Goal: Information Seeking & Learning: Find specific fact

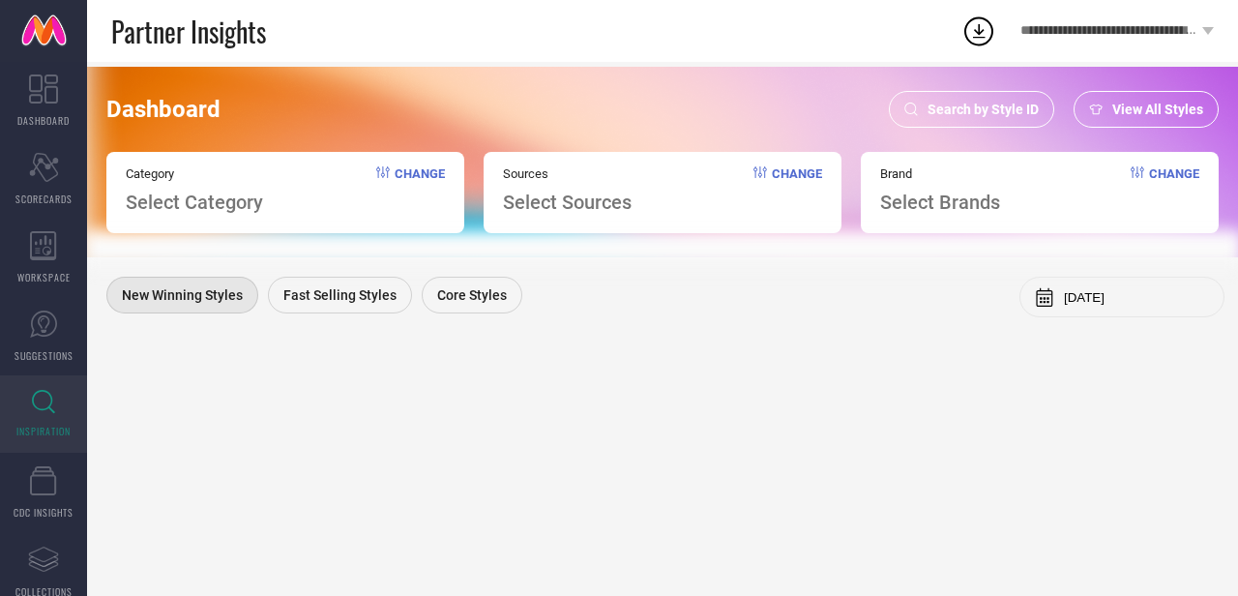
click at [967, 107] on span "Search by Style ID" at bounding box center [982, 109] width 111 height 15
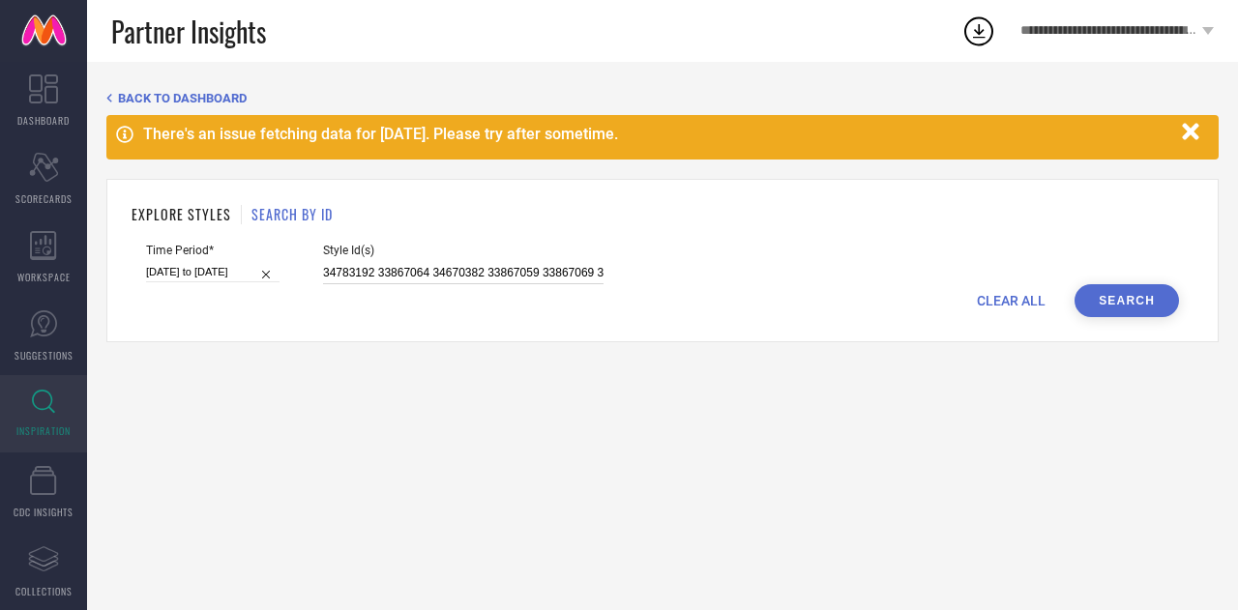
click at [472, 274] on input "34783192 33867064 34670382 33867059 33867069 33867053 33867076 34783188 3386706…" at bounding box center [463, 273] width 280 height 22
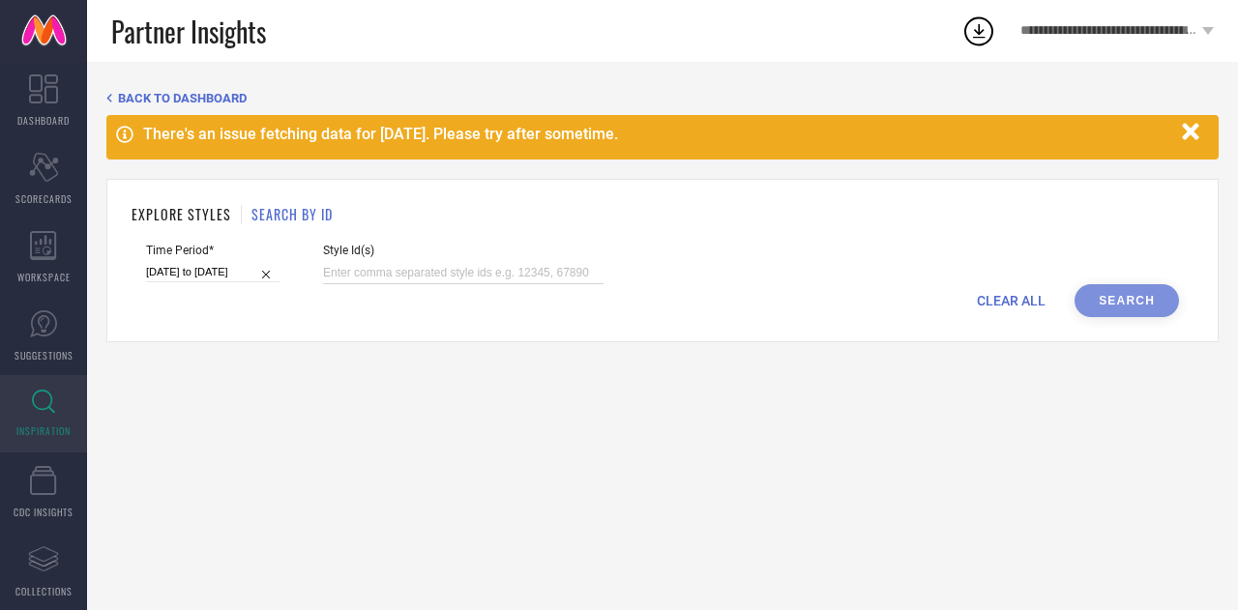
paste input "35805157 35805138 35805130 36036595 36036596 36036593 35805135 35878650 3587864…"
type input "35805157 35805138 35805130 36036595 36036596 36036593 35805135 35878650 3587864…"
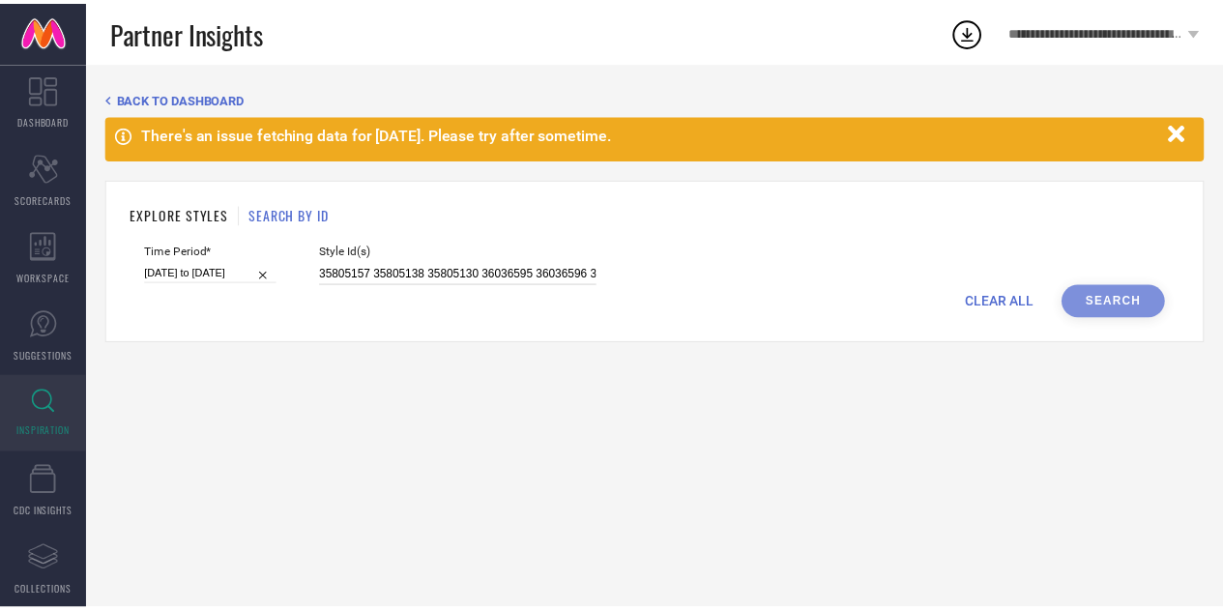
scroll to position [0, 1032]
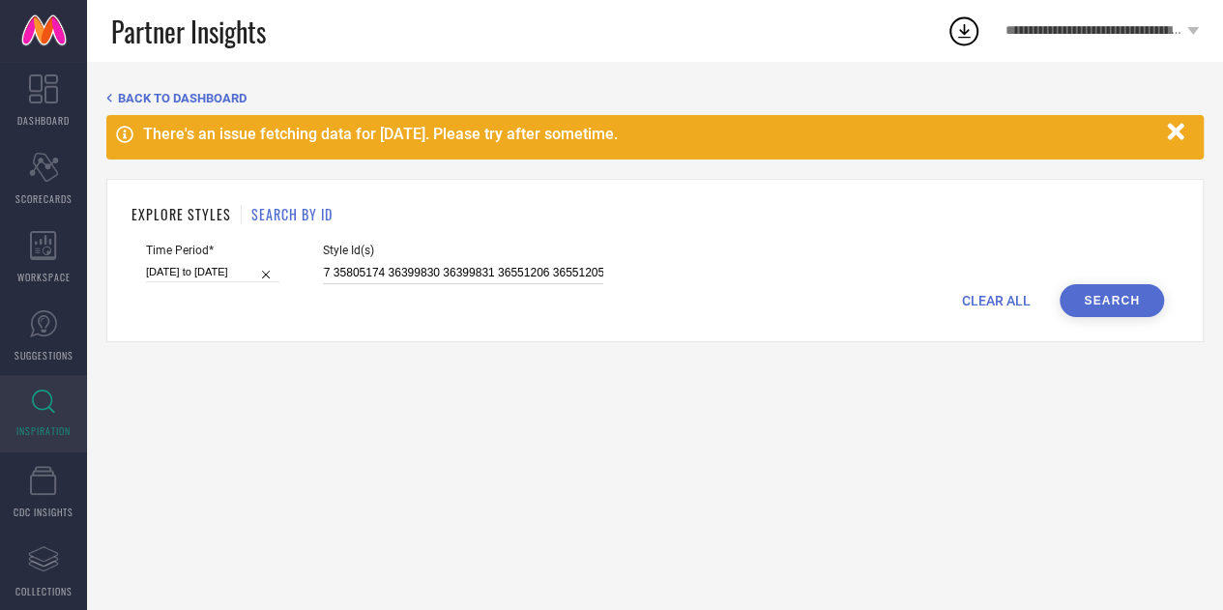
select select "7"
select select "2025"
select select "8"
select select "2025"
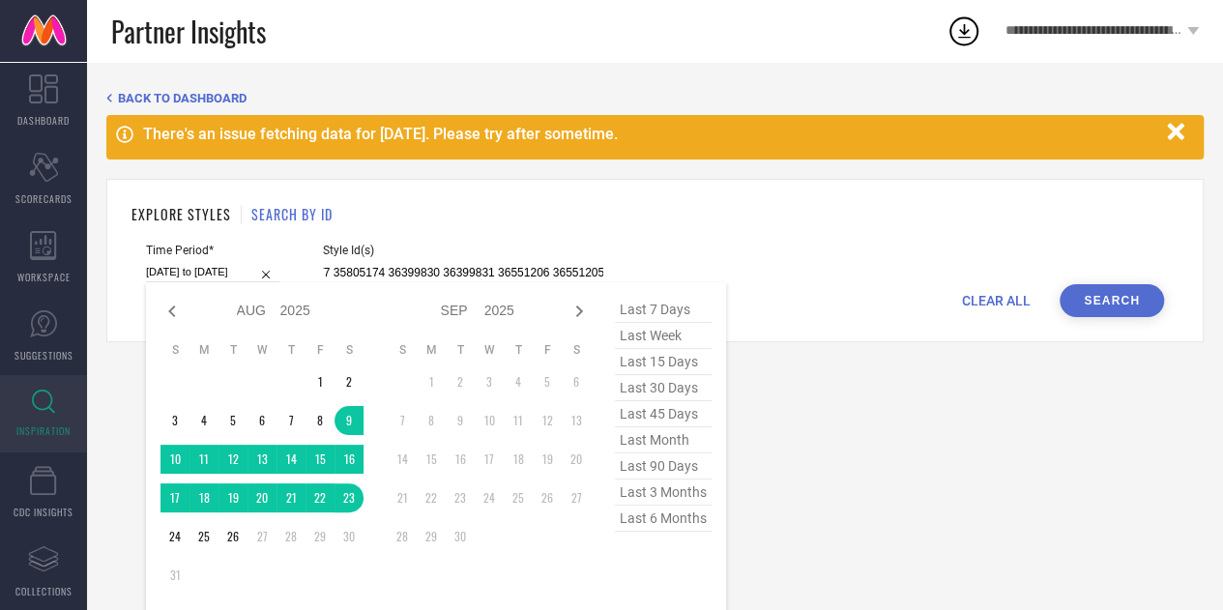
click at [192, 264] on input "[DATE] to [DATE]" at bounding box center [212, 272] width 133 height 20
type input "35805157 35805138 35805130 36036595 36036596 36036593 35805135 35878650 3587864…"
click at [672, 398] on span "last 30 days" at bounding box center [663, 388] width 97 height 26
type input "[DATE] to [DATE]"
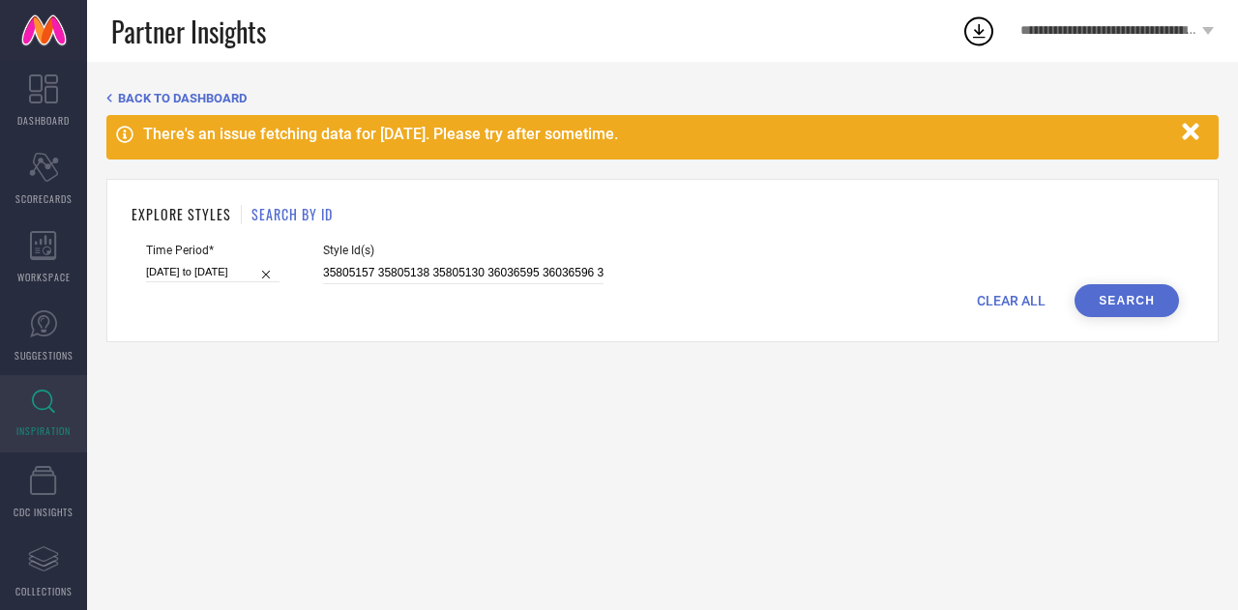
click at [1102, 297] on button "Search" at bounding box center [1126, 300] width 104 height 33
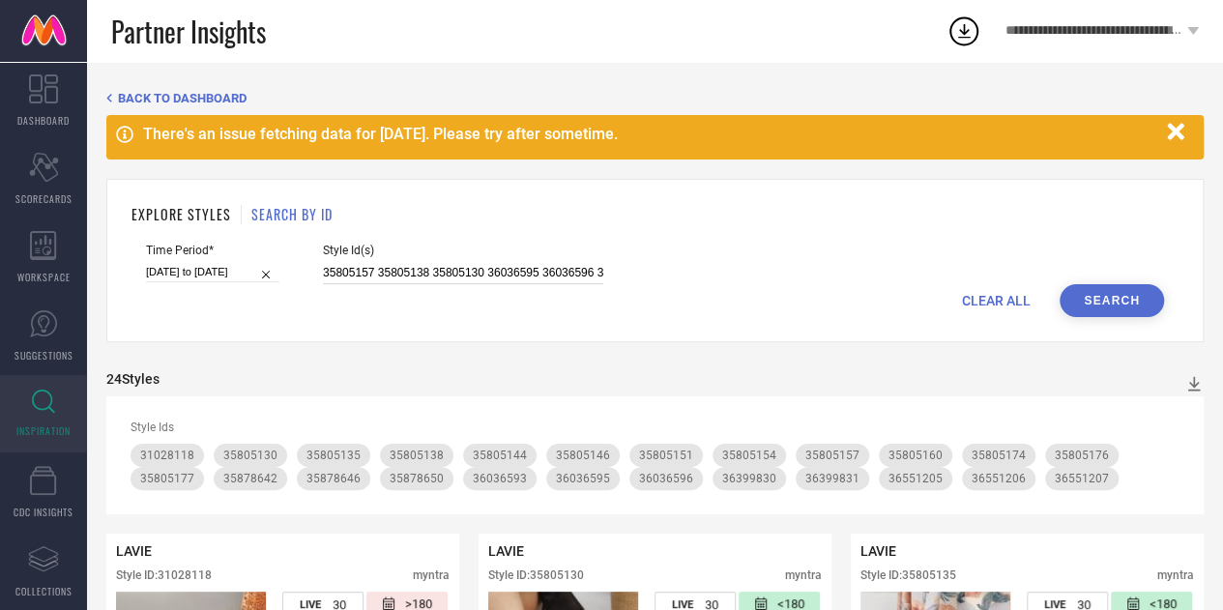
click at [568, 265] on input "35805157 35805138 35805130 36036595 36036596 36036593 35805135 35878650 3587864…" at bounding box center [463, 273] width 280 height 22
paste input "36036595 36036596 36036593"
type input "36036595 36036596 36036593"
click at [1098, 306] on button "Search" at bounding box center [1112, 300] width 104 height 33
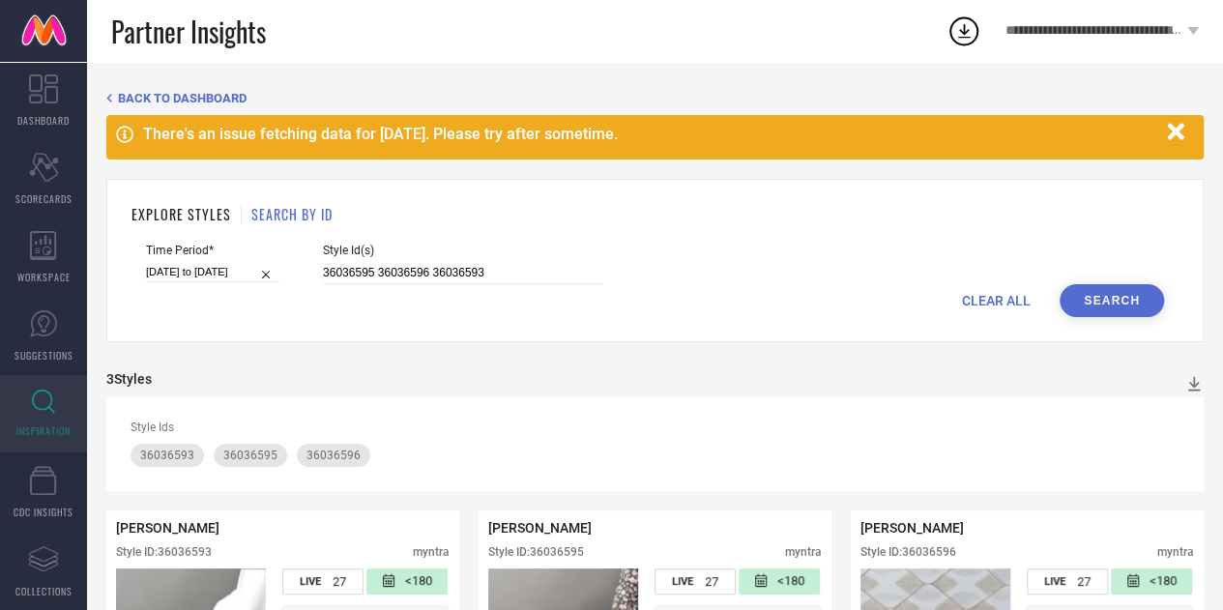
select select "6"
select select "2025"
select select "7"
select select "2025"
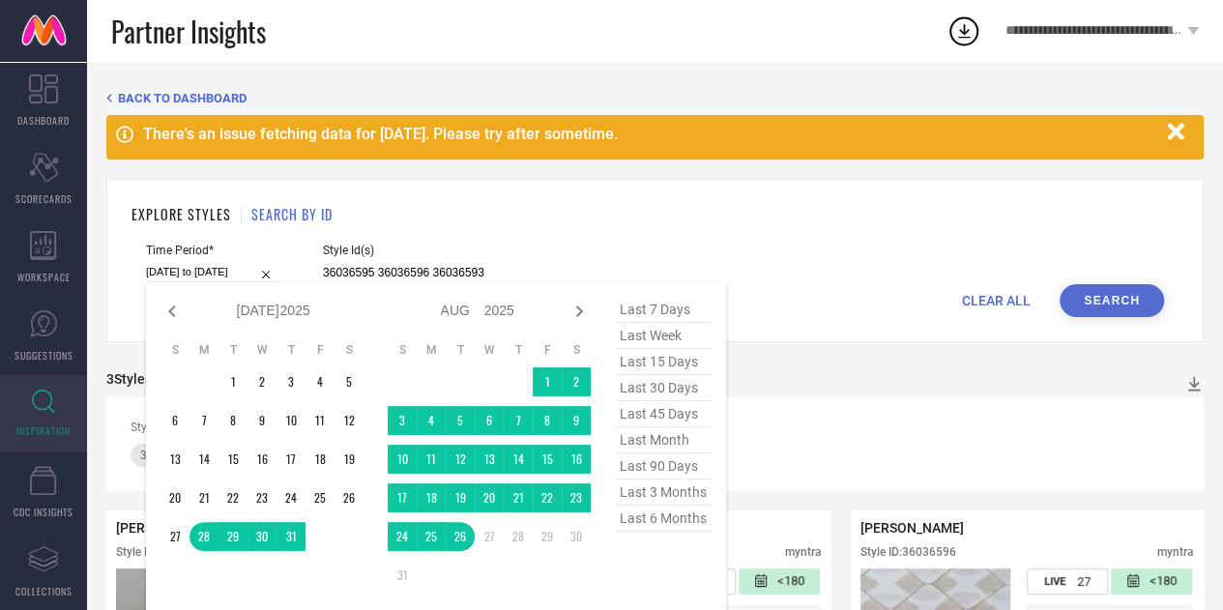
click at [203, 279] on input "[DATE] to [DATE]" at bounding box center [212, 272] width 133 height 20
click at [653, 394] on span "last 30 days" at bounding box center [663, 388] width 97 height 26
type input "[DATE] to [DATE]"
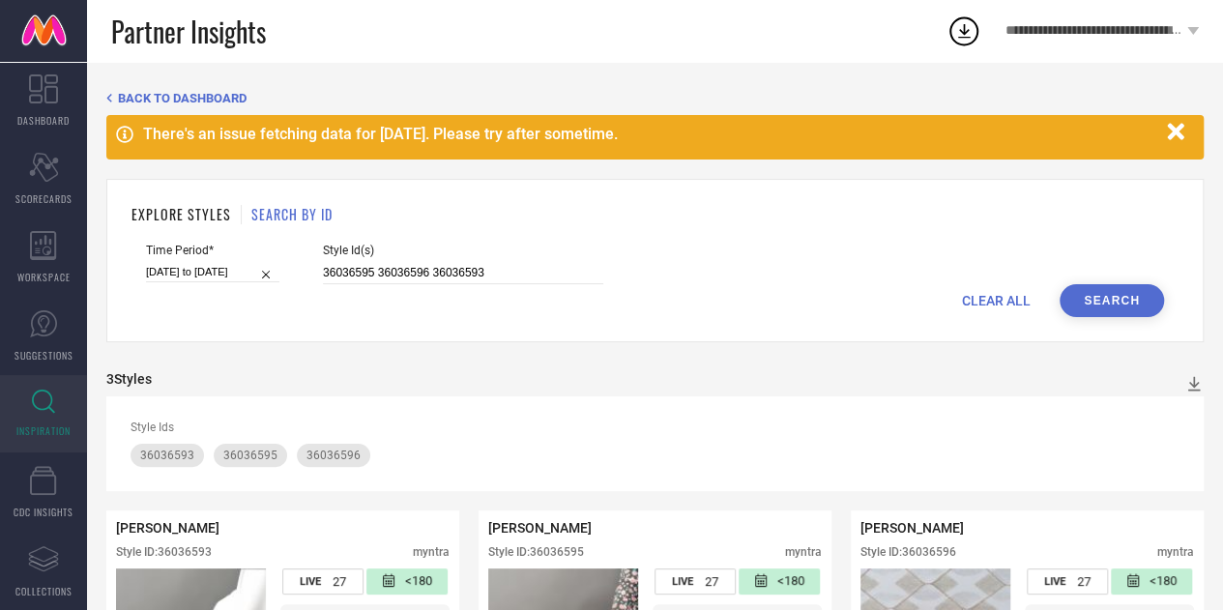
click at [1089, 298] on button "Search" at bounding box center [1112, 300] width 104 height 33
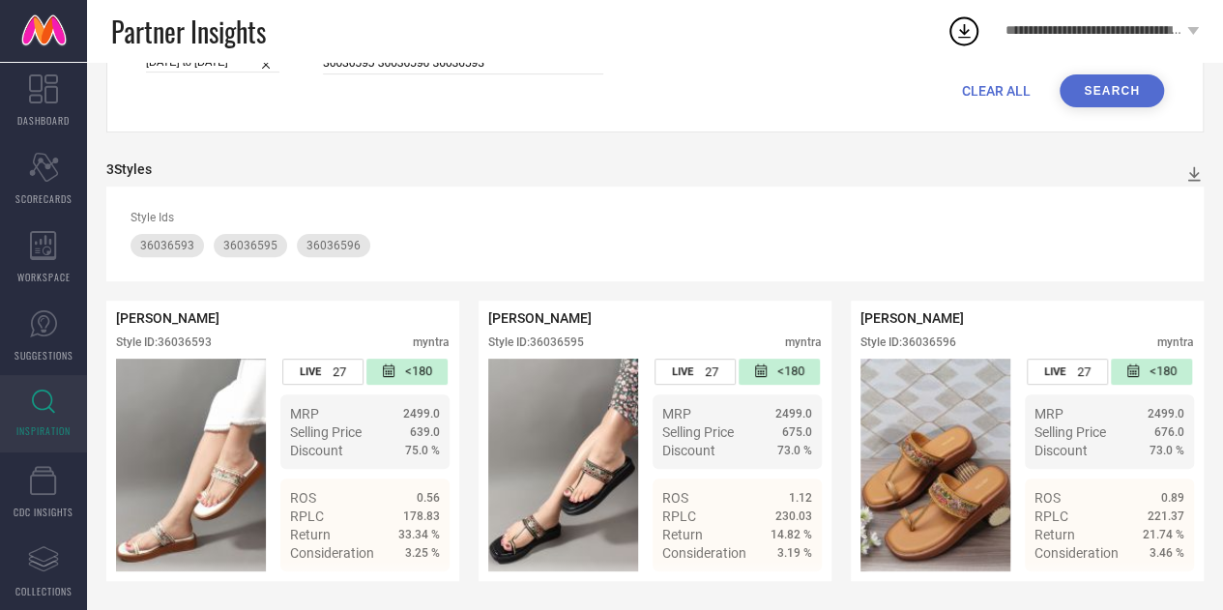
scroll to position [216, 0]
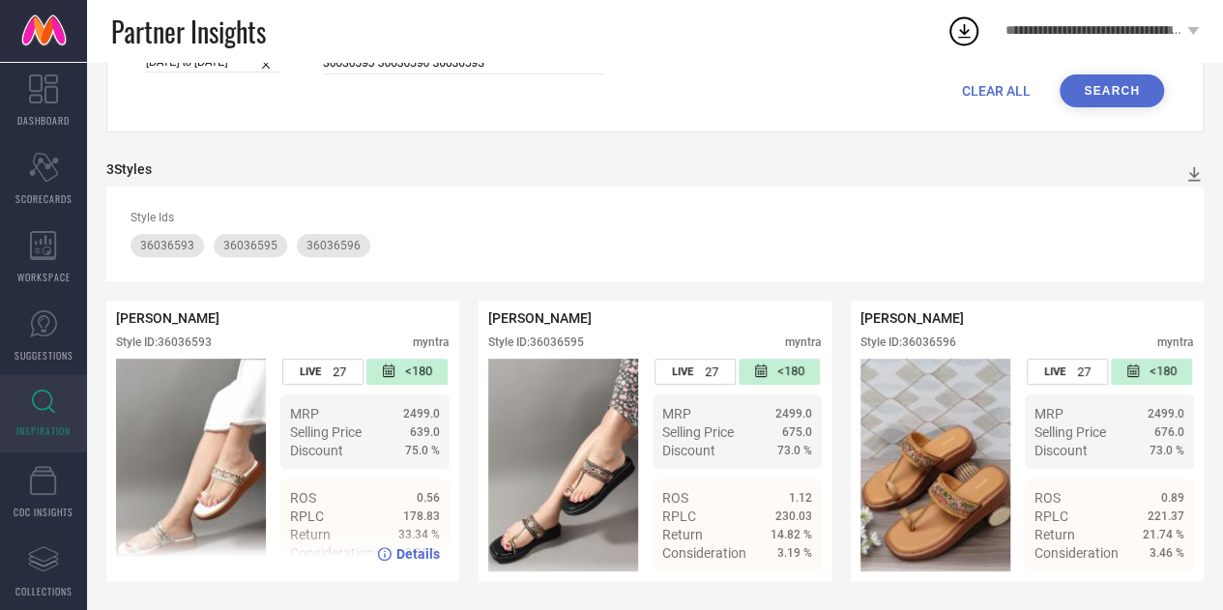
click at [404, 555] on span "Details" at bounding box center [418, 553] width 44 height 15
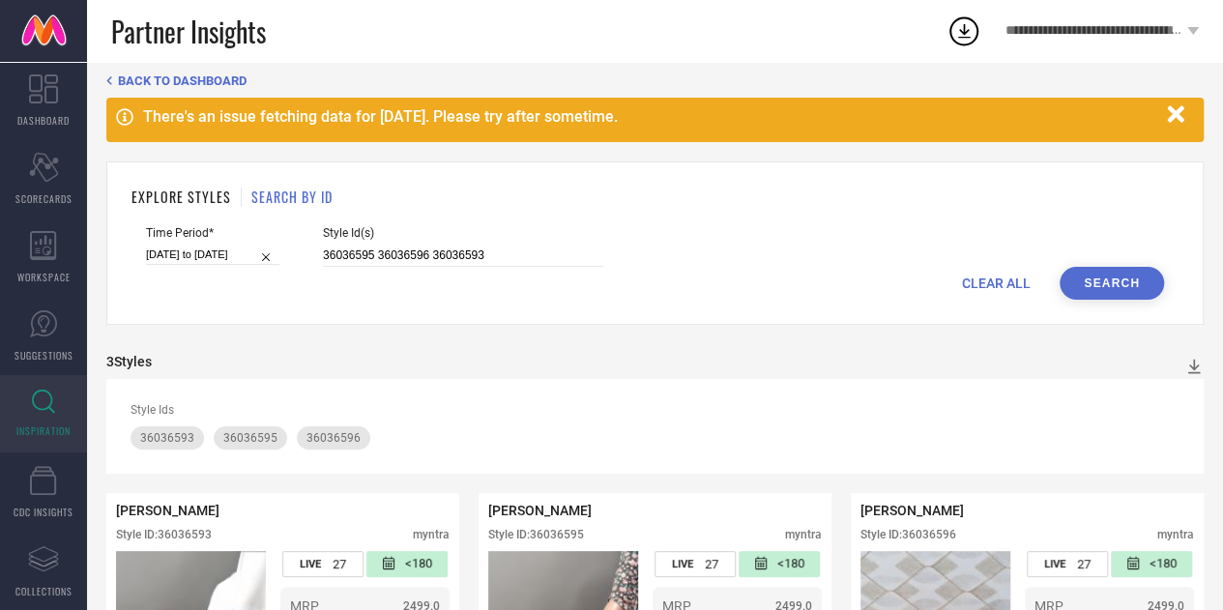
scroll to position [0, 0]
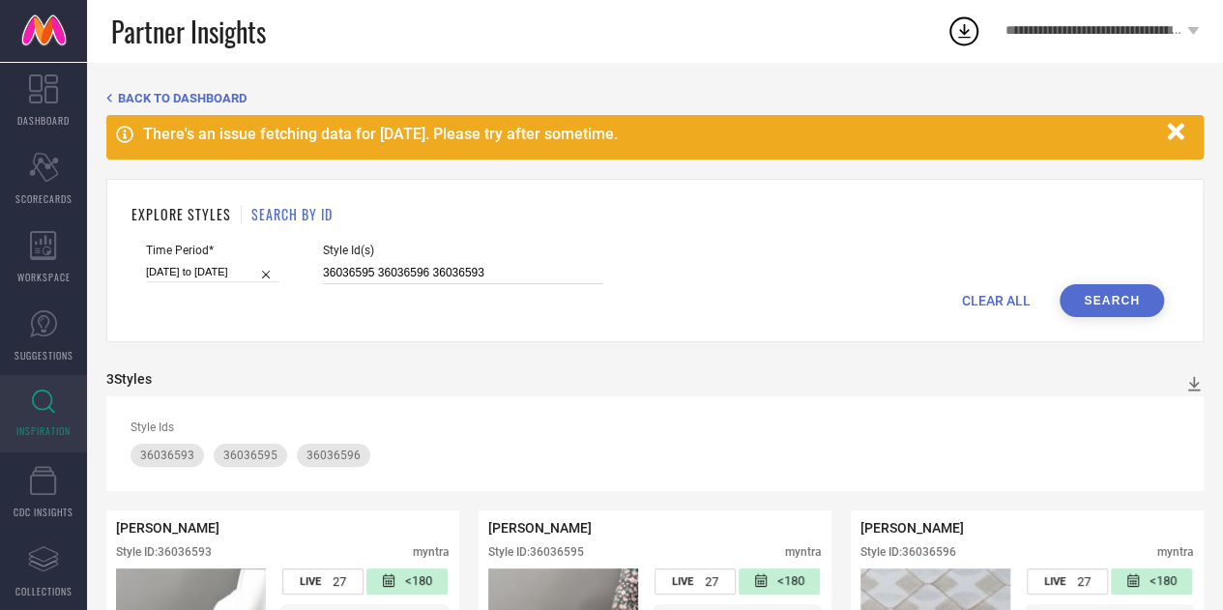
click at [439, 271] on input "36036595 36036596 36036593" at bounding box center [463, 273] width 280 height 22
paste input "34514907 34837420 34694194 30998648 34694197 34694222 34514908 34694189 3469422…"
type input "34514907 34837420 34694194 30998648 34694197 34694222 34514908 34694189 3469422…"
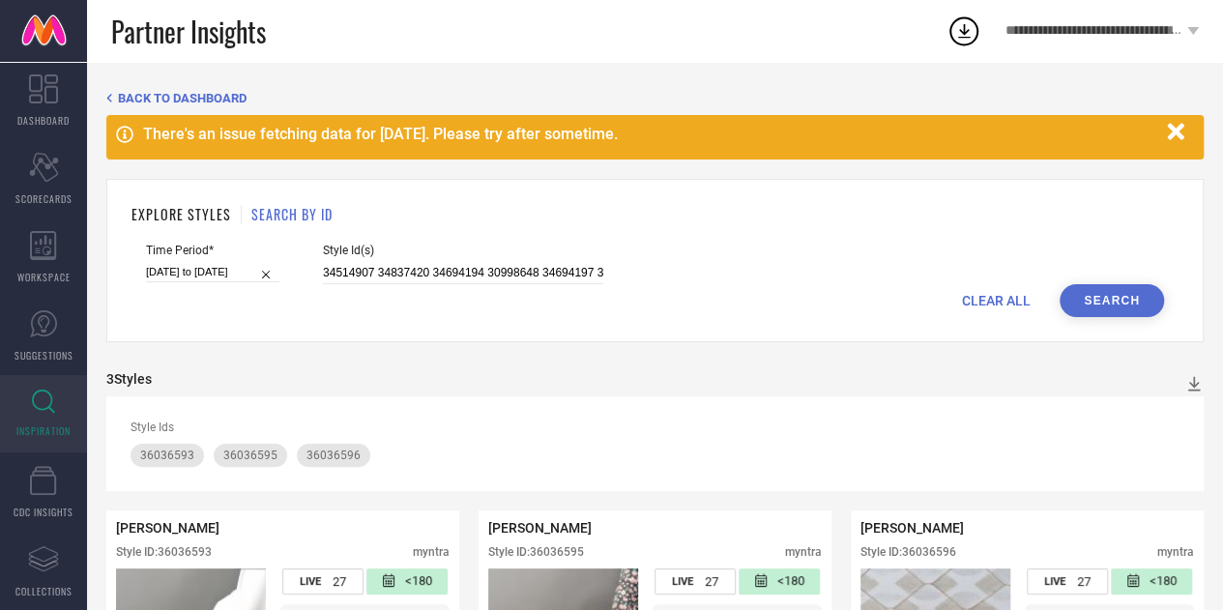
click at [1129, 314] on button "Search" at bounding box center [1112, 300] width 104 height 33
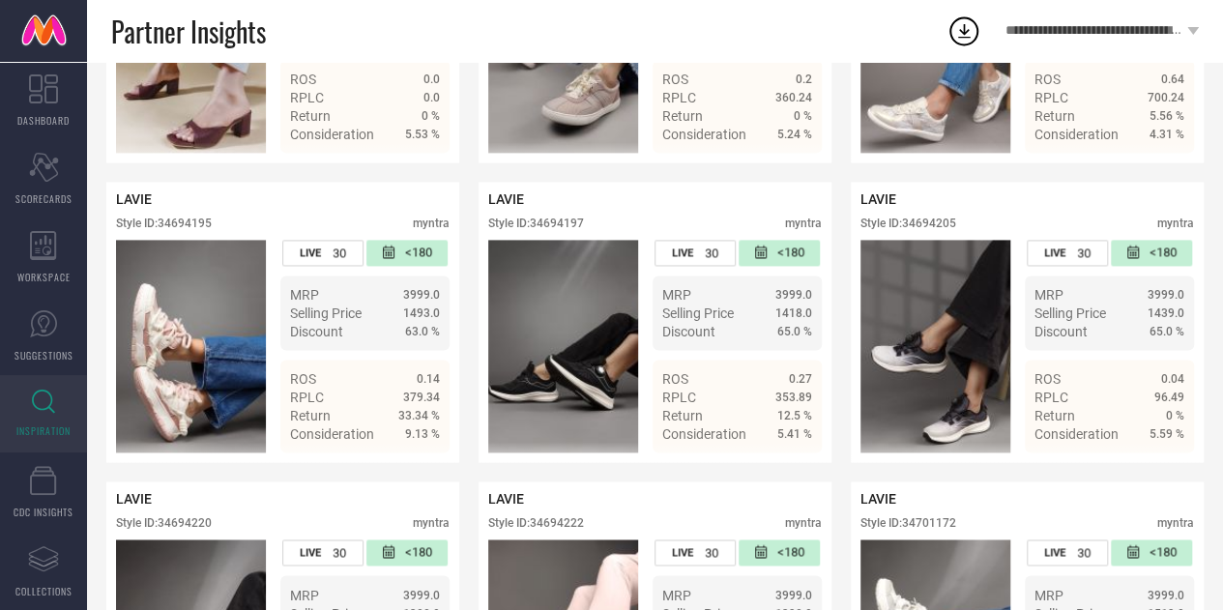
scroll to position [1246, 0]
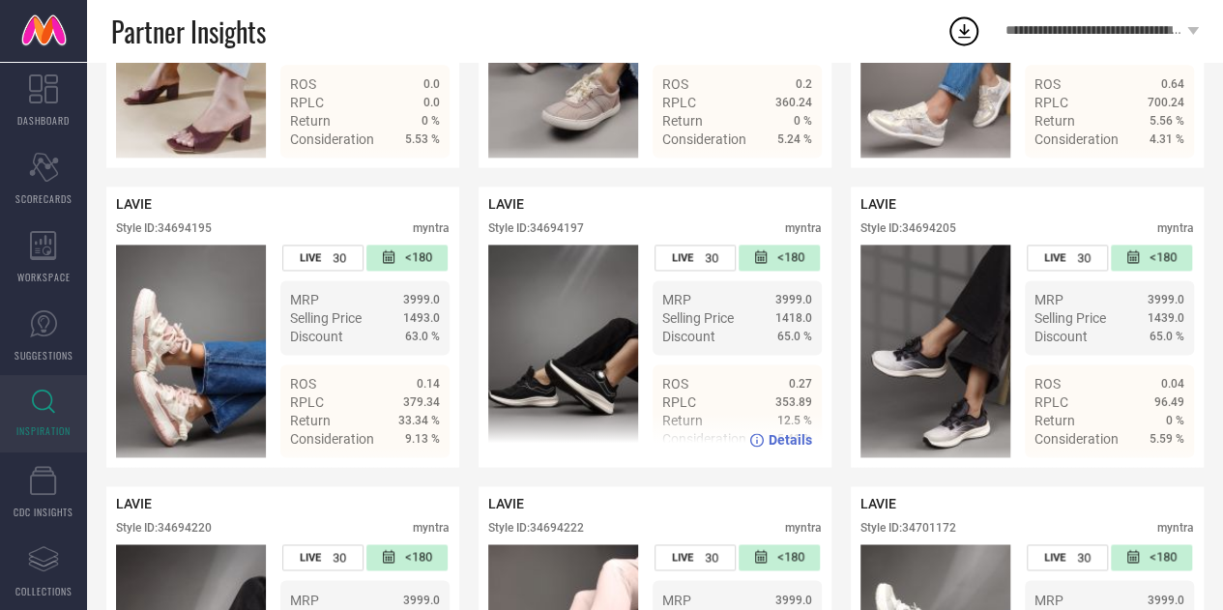
click at [783, 448] on span "Details" at bounding box center [791, 439] width 44 height 15
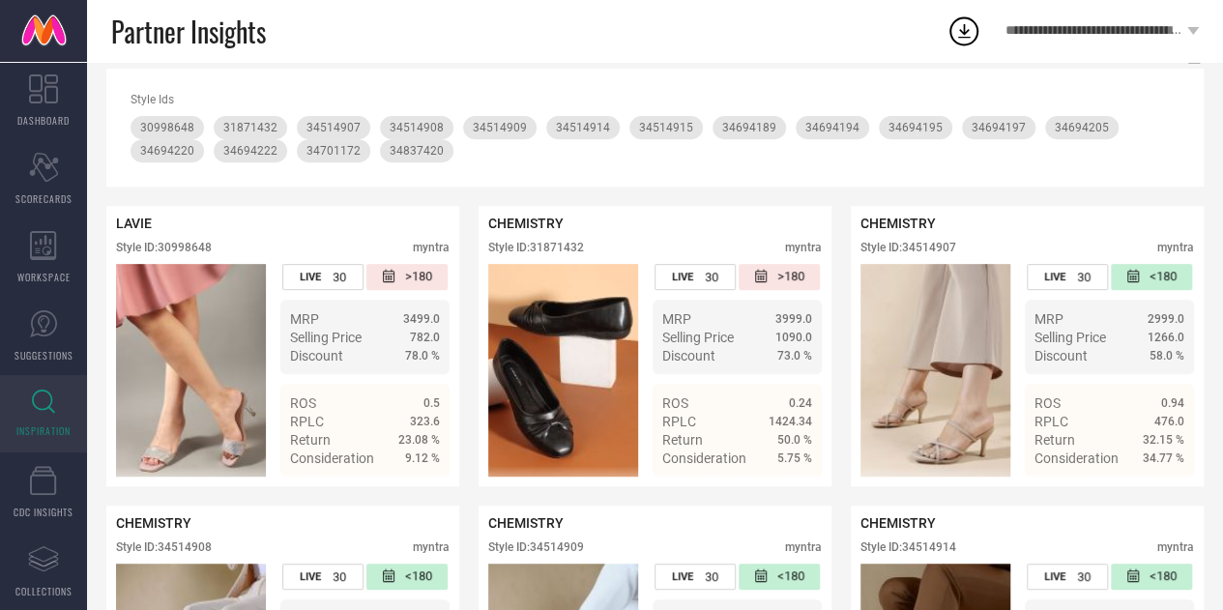
scroll to position [0, 0]
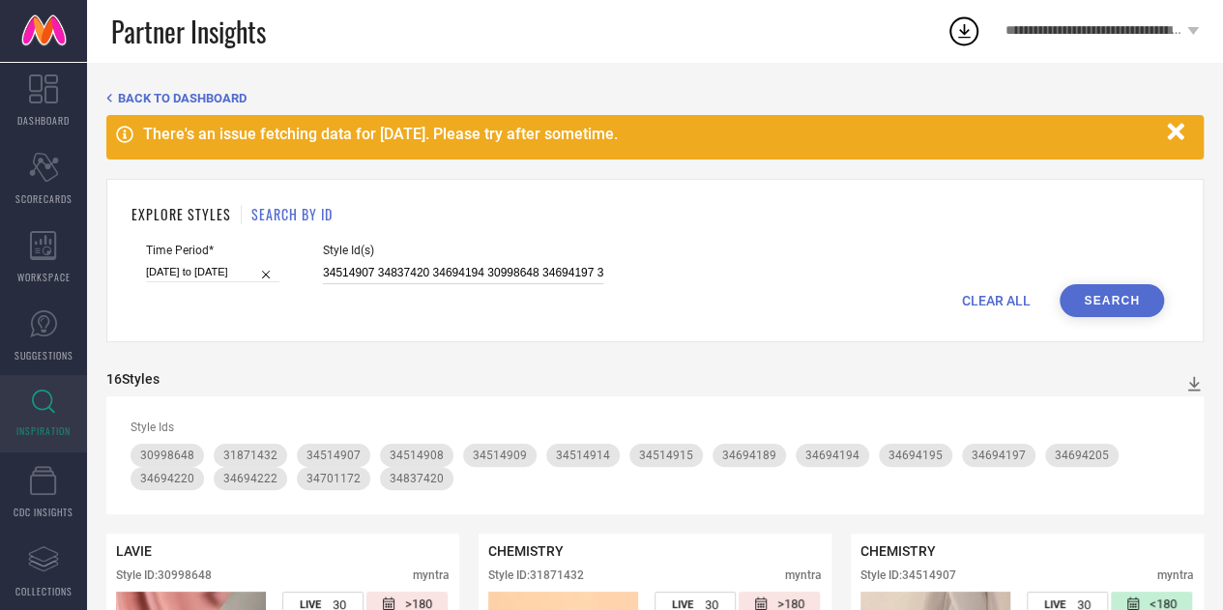
click at [462, 274] on input "34514907 34837420 34694194 30998648 34694197 34694222 34514908 34694189 3469422…" at bounding box center [463, 273] width 280 height 22
paste input "35344383 34514916 35695640 34190630 34830451 35695633 34694191 34830444 3469420…"
type input "35344383 34514916 35695640 34190630 34830451 35695633 34694191 34830444 3469420…"
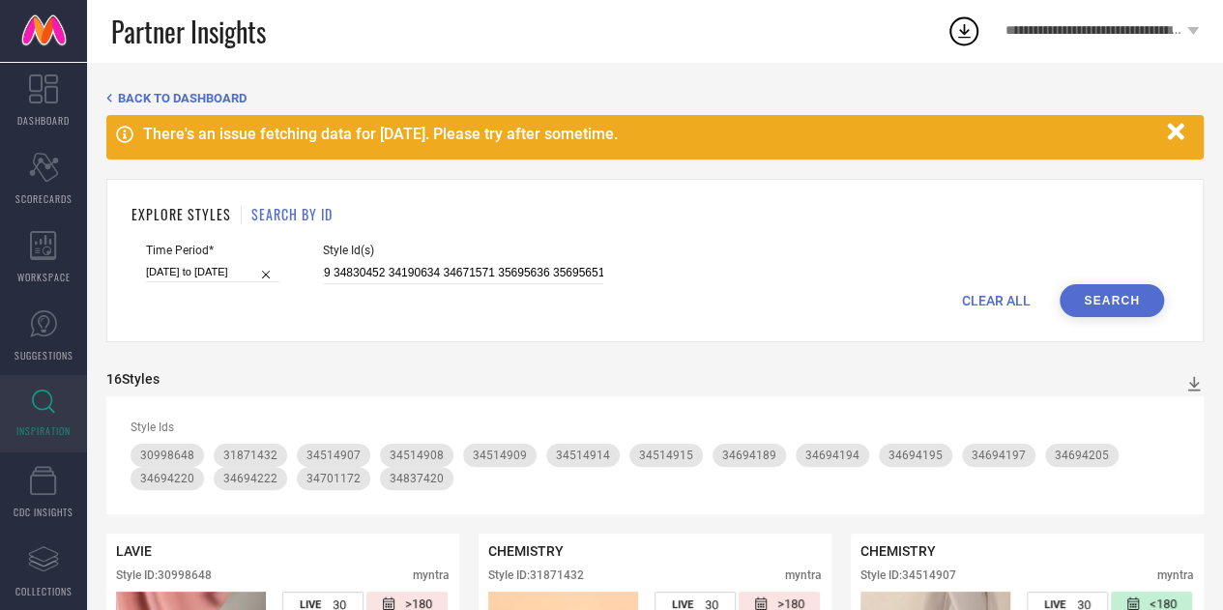
scroll to position [0, 0]
click at [1106, 311] on button "Search" at bounding box center [1112, 300] width 104 height 33
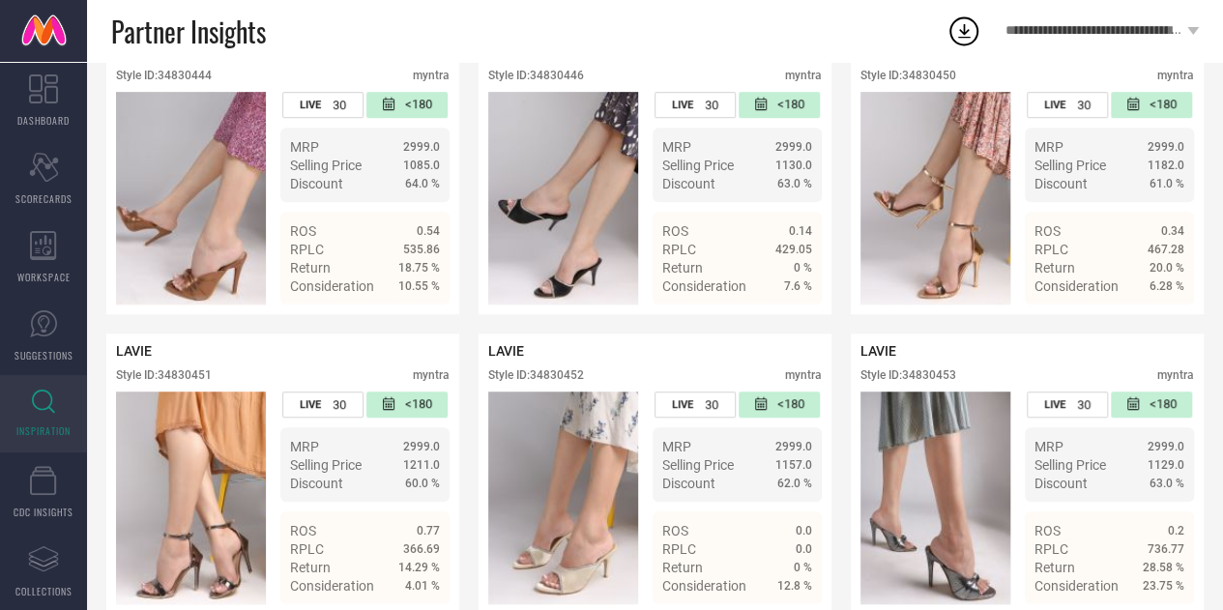
scroll to position [4198, 0]
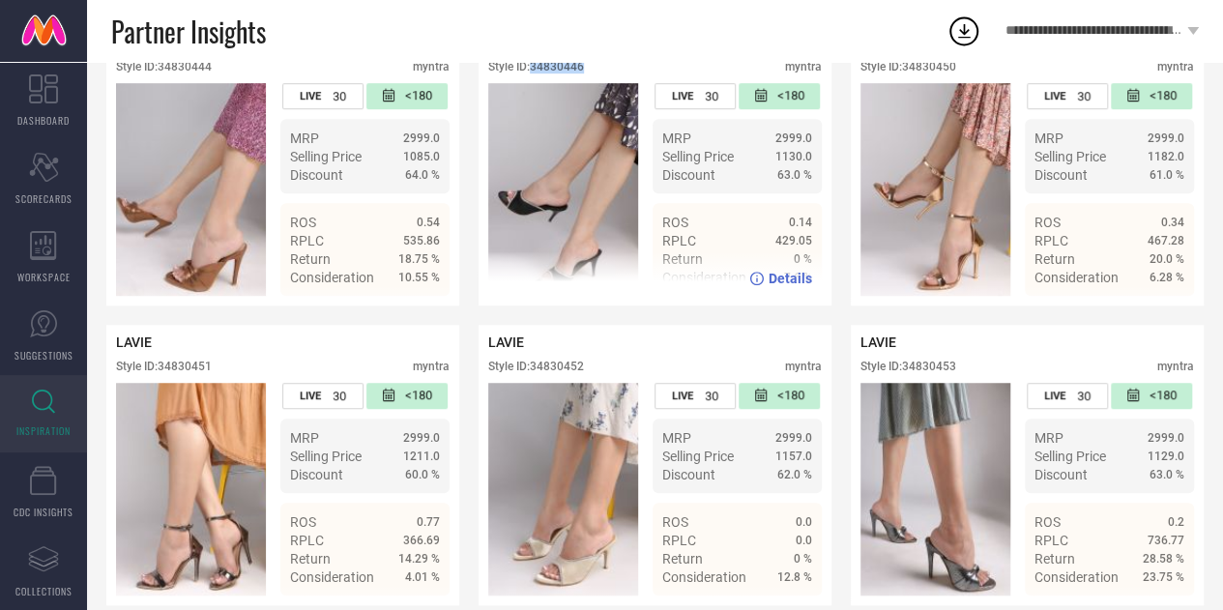
drag, startPoint x: 592, startPoint y: 123, endPoint x: 534, endPoint y: 131, distance: 58.7
click at [534, 83] on div "Style ID: 34830446 myntra" at bounding box center [655, 71] width 334 height 23
copy div "34830446"
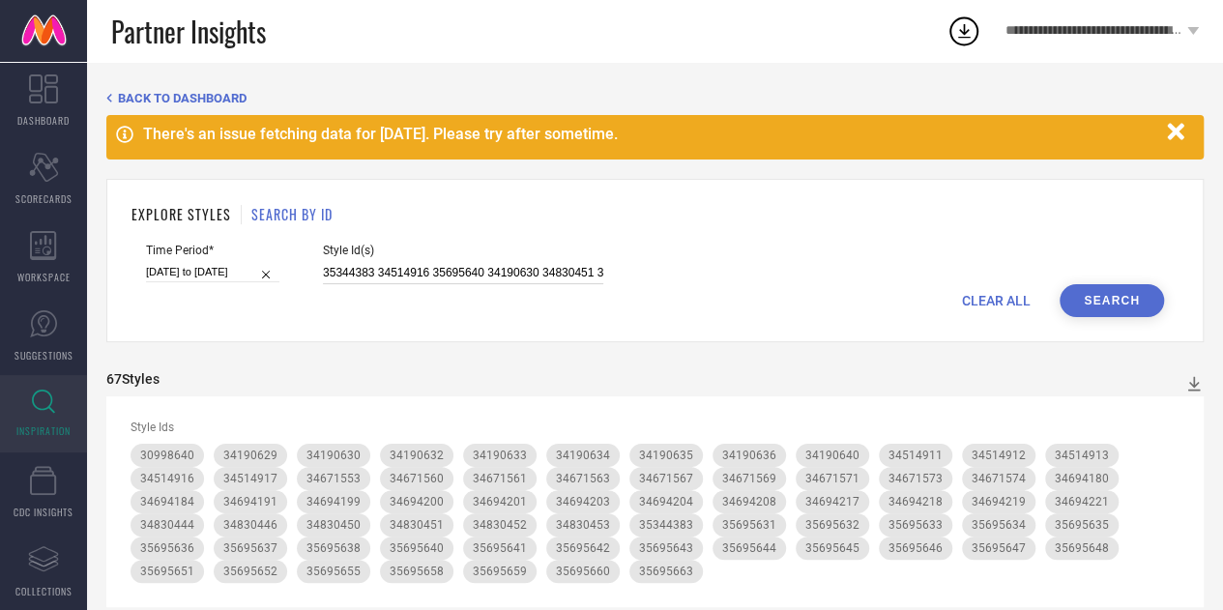
click at [491, 268] on input "35344383 34514916 35695640 34190630 34830451 35695633 34694191 34830444 3469420…" at bounding box center [463, 273] width 280 height 22
paste input
click at [491, 268] on input at bounding box center [463, 273] width 280 height 22
paste input "34514910"
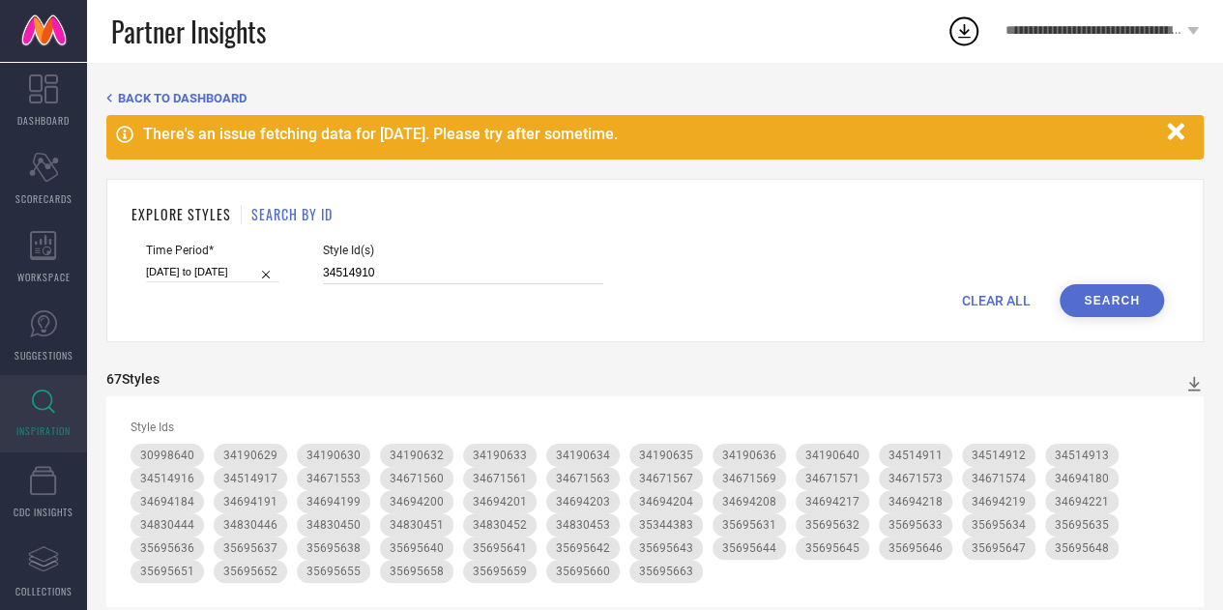
type input "34514910"
drag, startPoint x: 1105, startPoint y: 281, endPoint x: 1106, endPoint y: 296, distance: 14.5
click at [1106, 296] on form "Time Period* [DATE] to [DATE] Style Id(s) 34514910 CLEAR ALL Search" at bounding box center [654, 280] width 1047 height 73
click at [1106, 296] on button "Search" at bounding box center [1112, 300] width 104 height 33
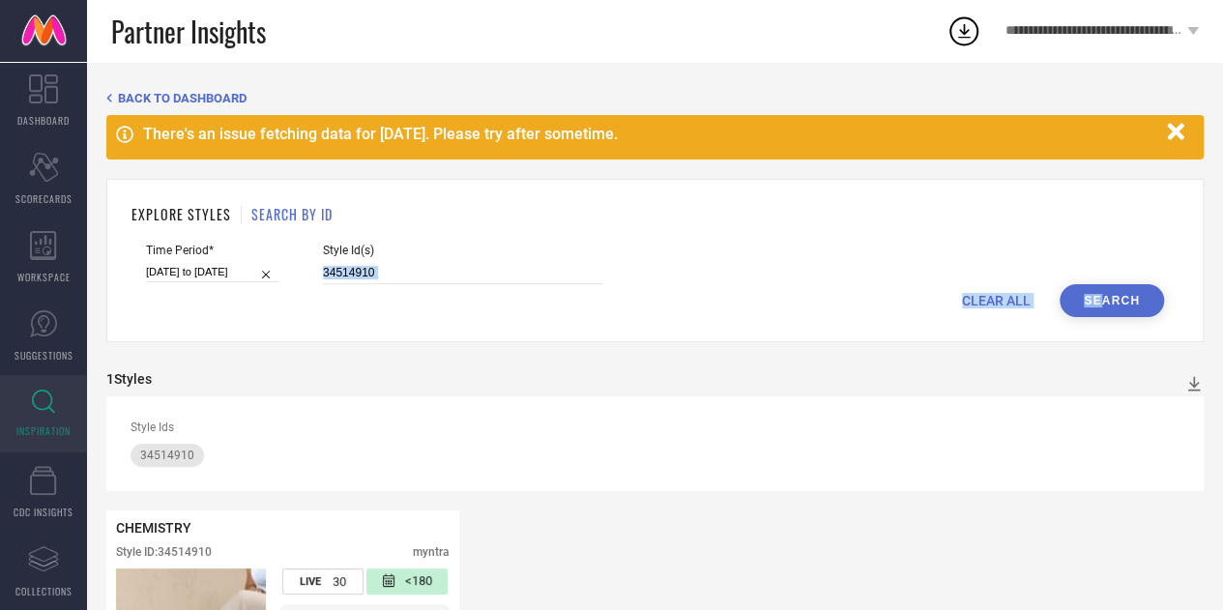
select select "6"
select select "2025"
select select "7"
select select "2025"
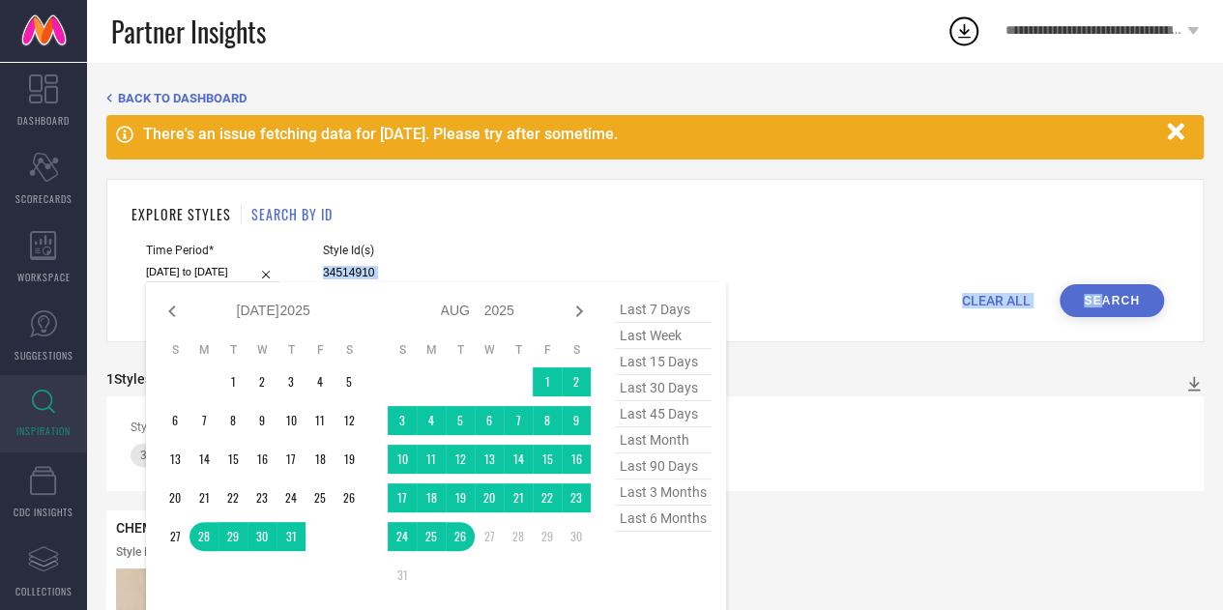
click at [204, 271] on input "[DATE] to [DATE]" at bounding box center [212, 272] width 133 height 20
click at [656, 461] on span "last 90 days" at bounding box center [663, 466] width 97 height 26
type input "[DATE] to [DATE]"
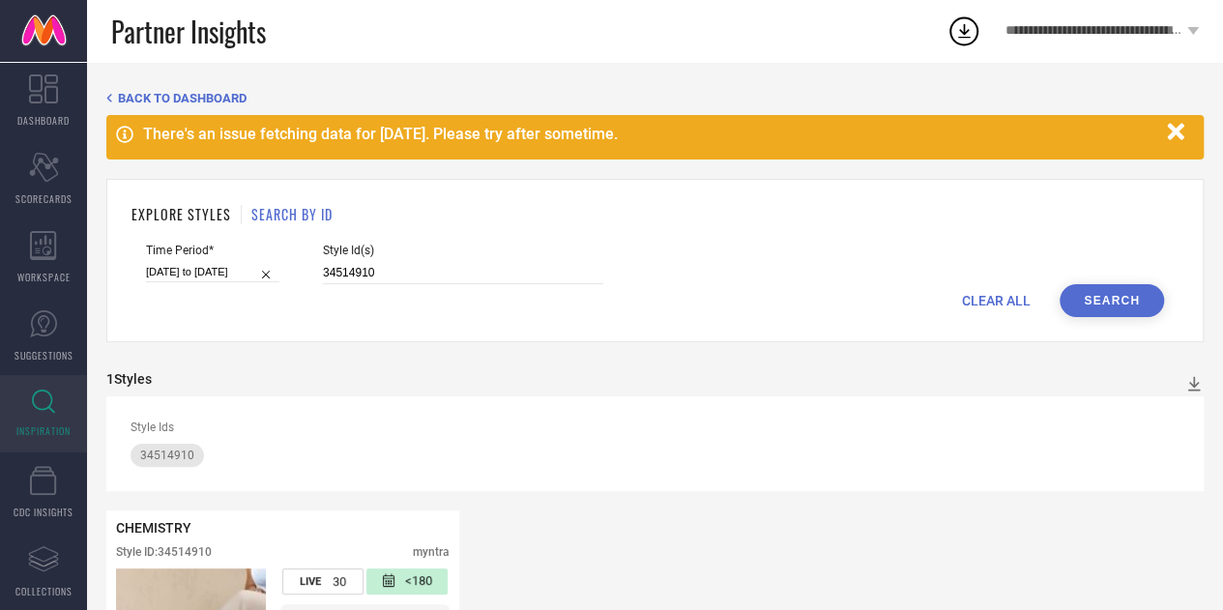
select select "4"
select select "2025"
select select "5"
select select "2025"
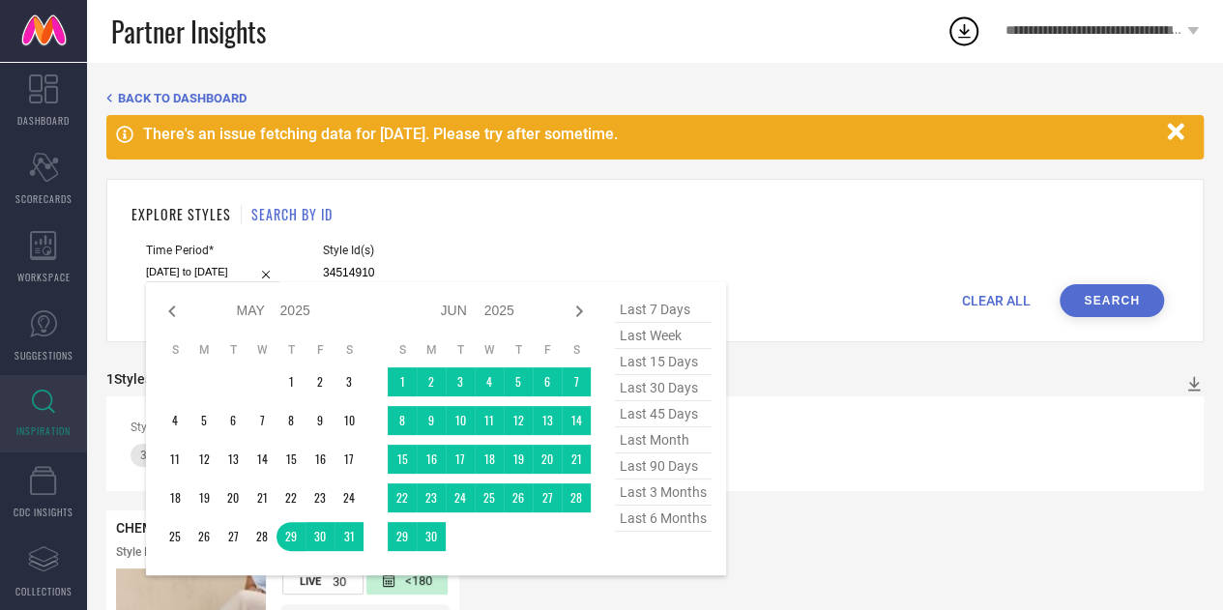
click at [155, 271] on input "[DATE] to [DATE]" at bounding box center [212, 272] width 133 height 20
click at [677, 515] on span "last 6 months" at bounding box center [663, 519] width 97 height 26
type input "[DATE] to [DATE]"
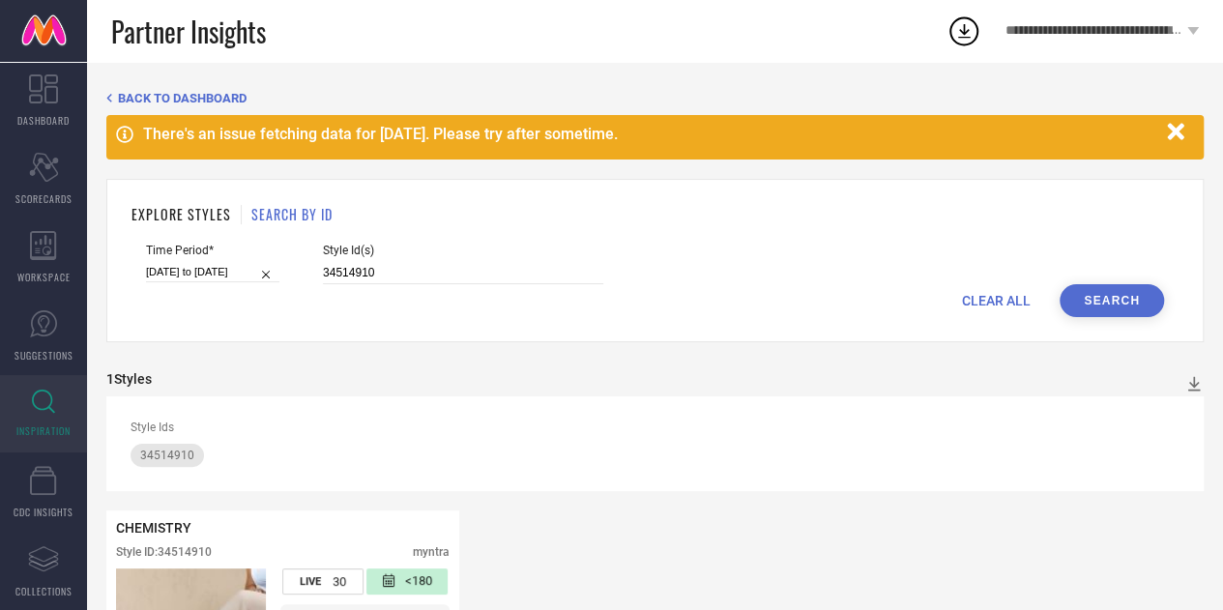
click at [1089, 308] on button "Search" at bounding box center [1112, 300] width 104 height 33
click at [378, 278] on input "34514910" at bounding box center [463, 273] width 280 height 22
paste input "5344383 34694194 34694191 34694208 34694200 34694221 35344382 34694218 34694197…"
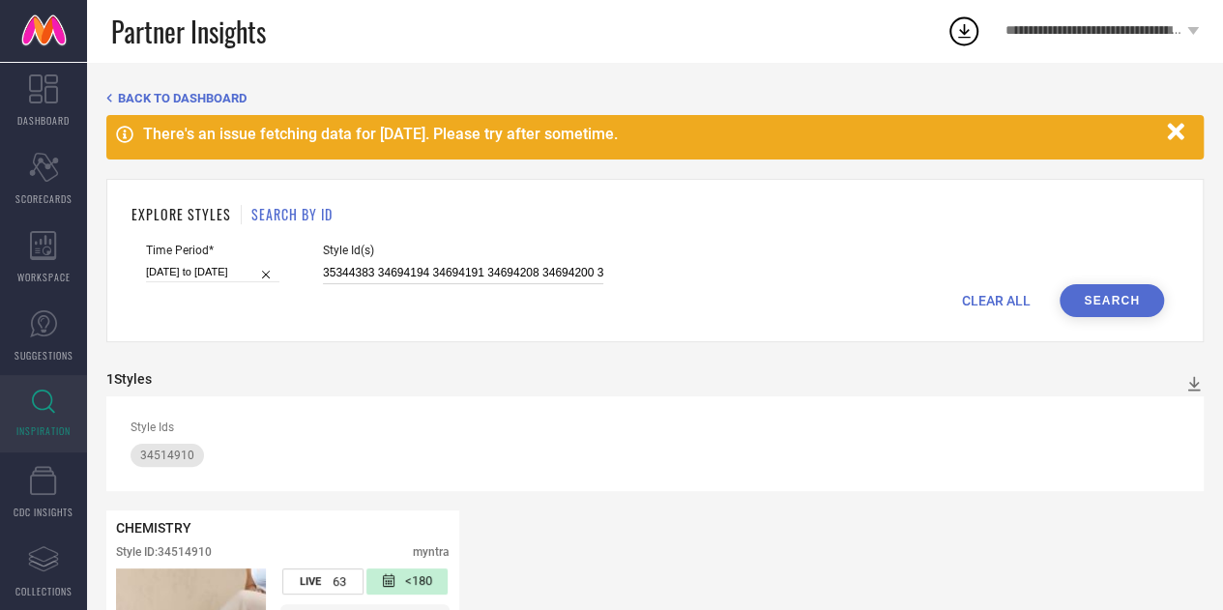
scroll to position [0, 977]
type input "35344383 34694194 34694191 34694208 34694200 34694221 35344382 34694218 3469419…"
click at [1106, 306] on button "Search" at bounding box center [1112, 300] width 104 height 33
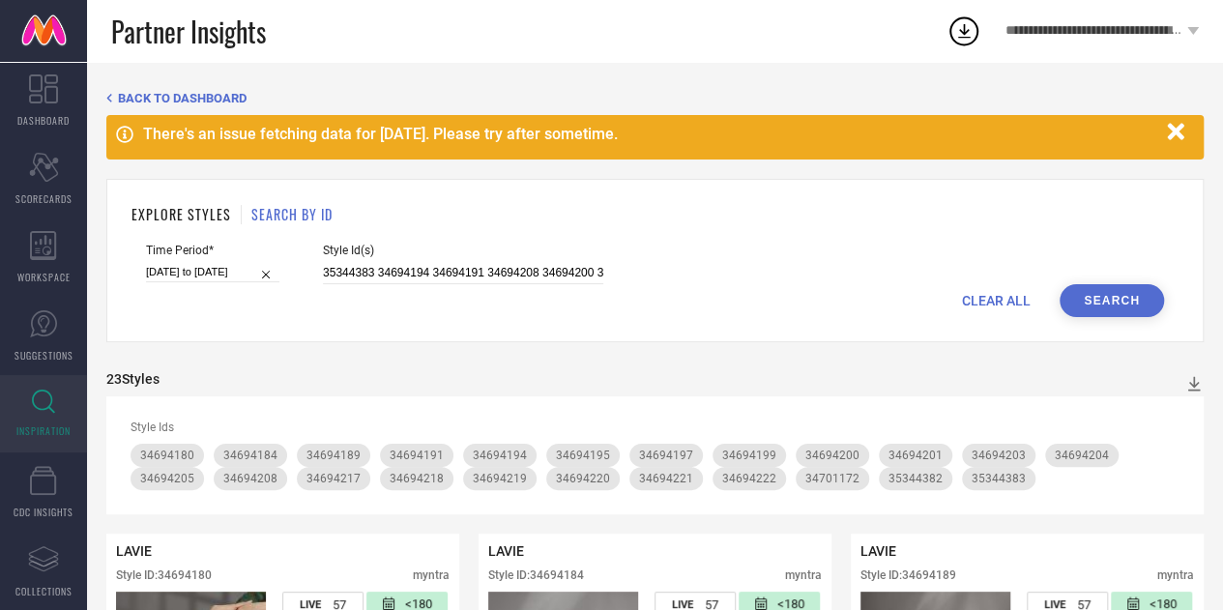
click at [1168, 136] on icon "button" at bounding box center [1176, 132] width 24 height 24
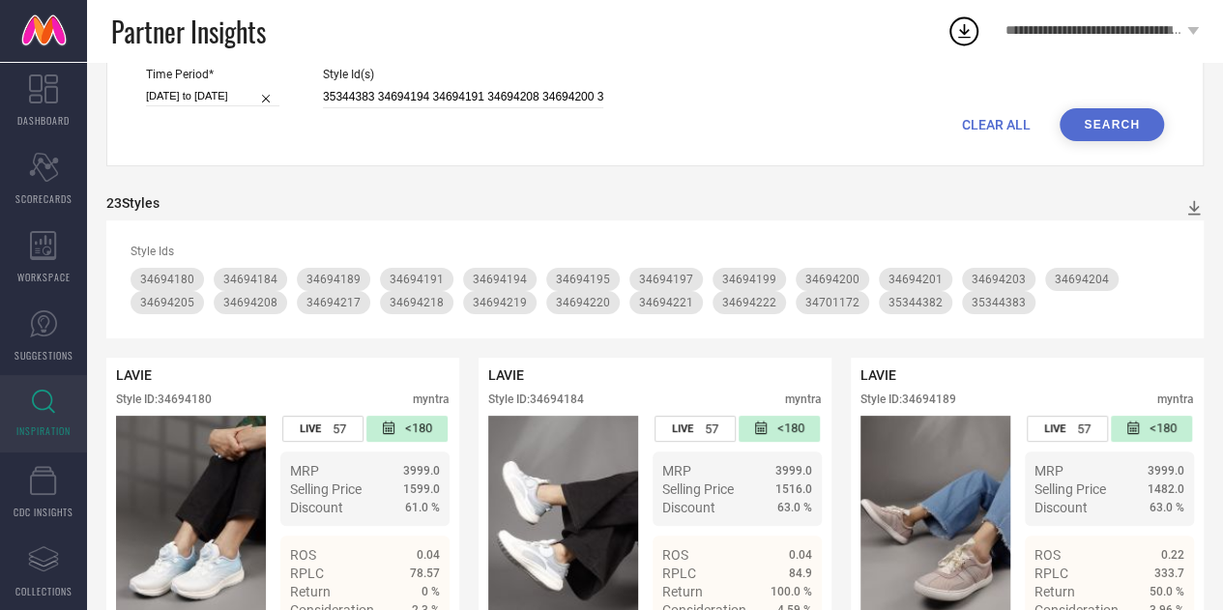
scroll to position [2301, 0]
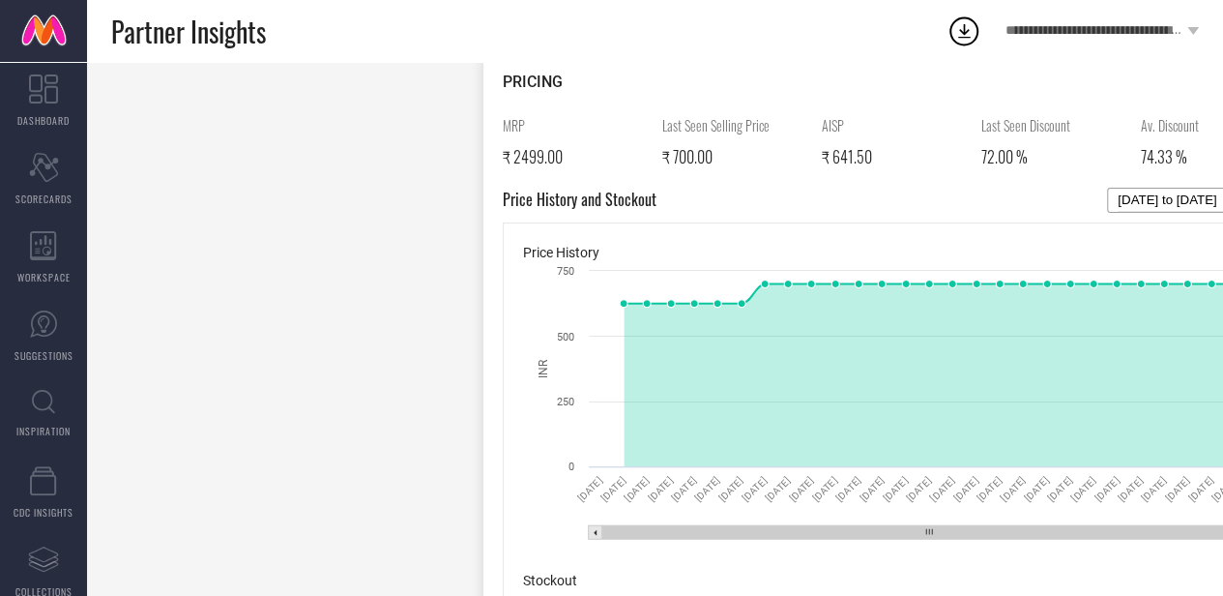
scroll to position [860, 0]
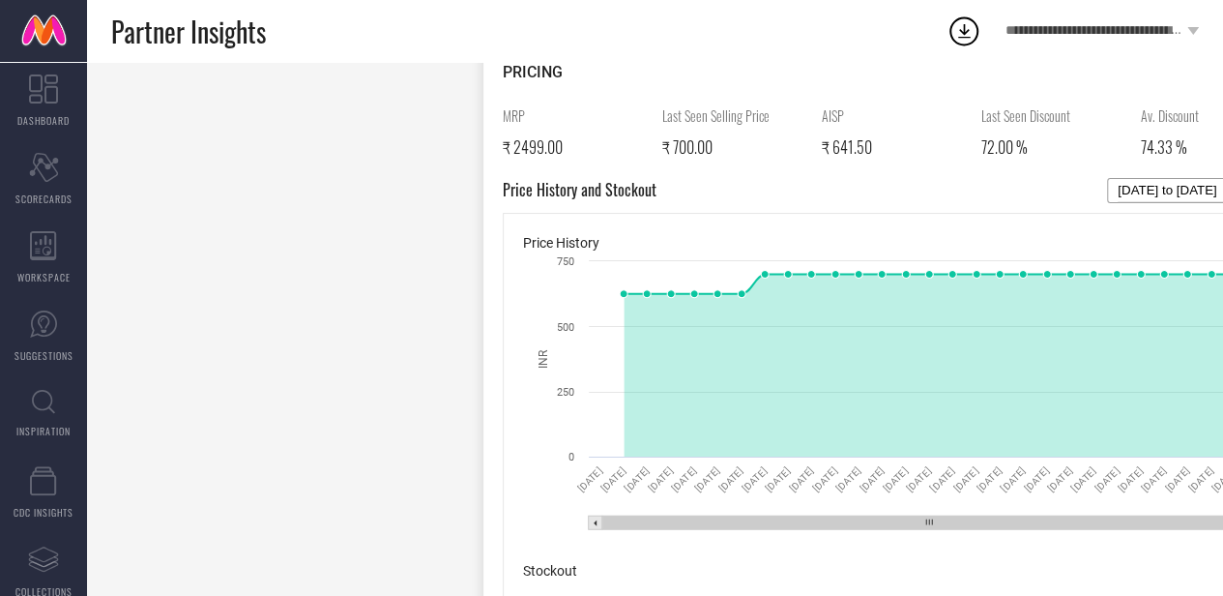
drag, startPoint x: 846, startPoint y: 519, endPoint x: 1032, endPoint y: 492, distance: 187.6
click at [1032, 492] on icon "Created with Highcharts 9.3.3 INR 30 Jul 25 31 Jul 25 01 Aug 25 02 Aug 25 03 Au…" at bounding box center [901, 396] width 757 height 290
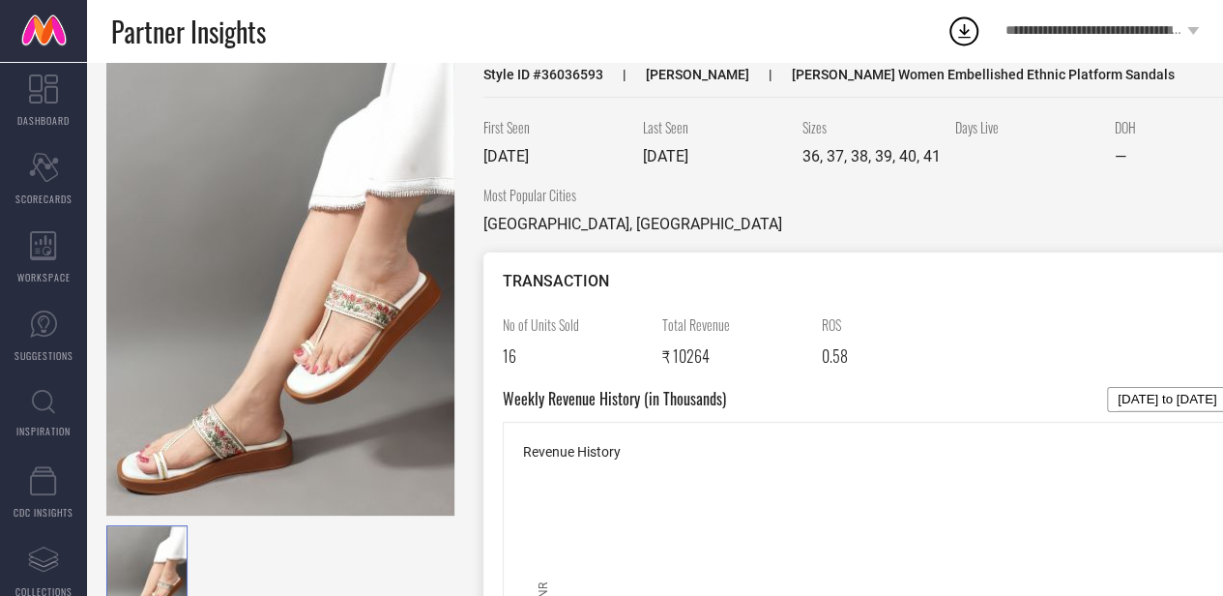
scroll to position [0, 0]
